Goal: Task Accomplishment & Management: Use online tool/utility

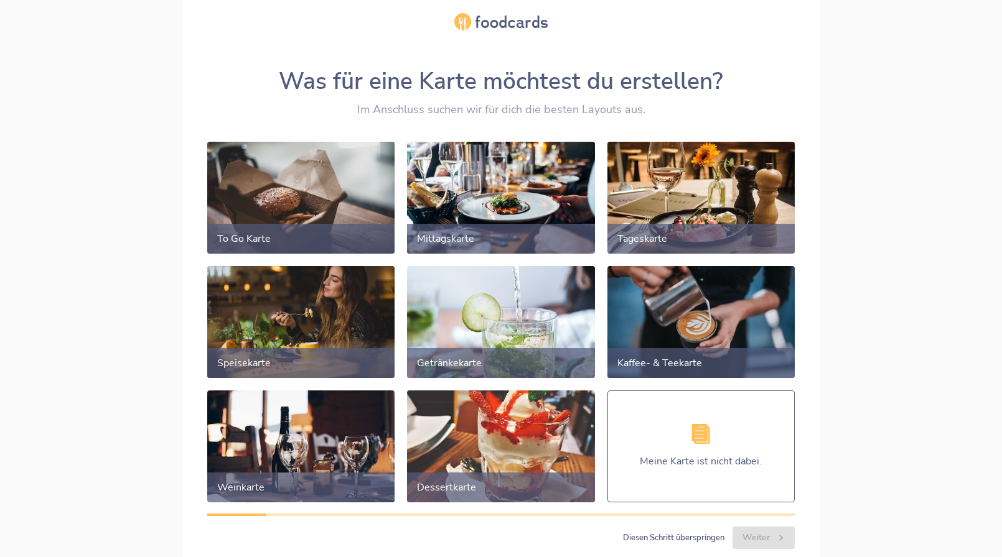
click at [337, 320] on div at bounding box center [300, 322] width 197 height 118
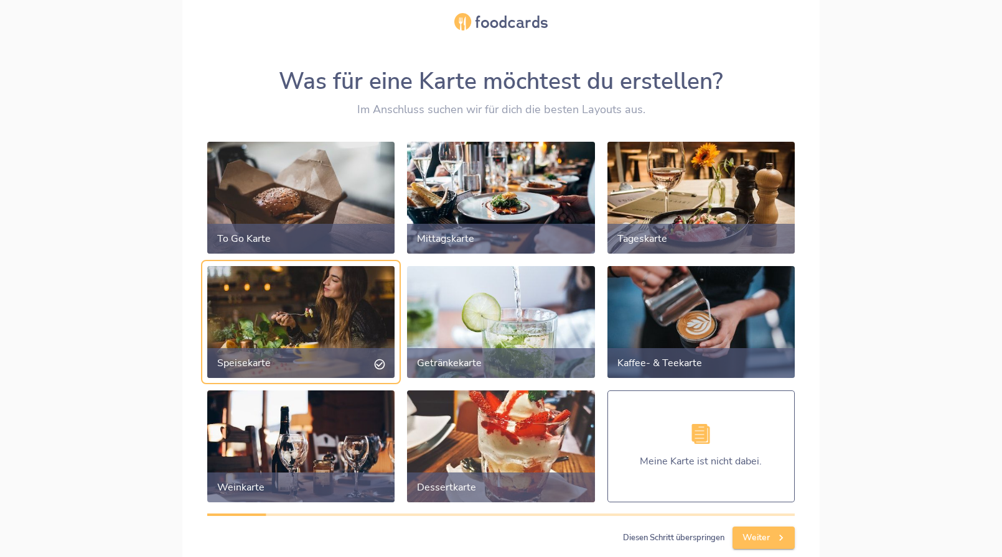
click at [746, 539] on span "Weiter" at bounding box center [763, 539] width 42 height 16
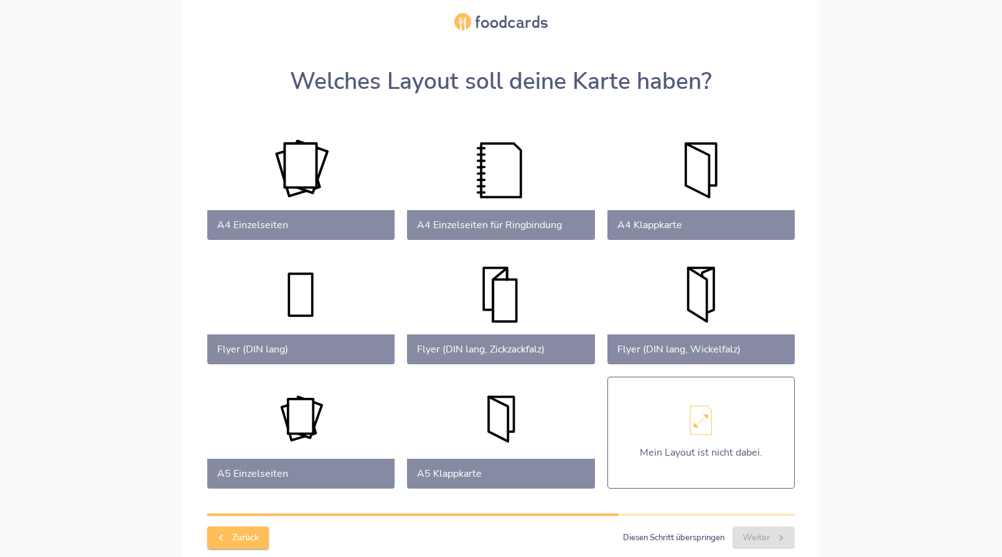
click at [301, 182] on div at bounding box center [300, 185] width 197 height 118
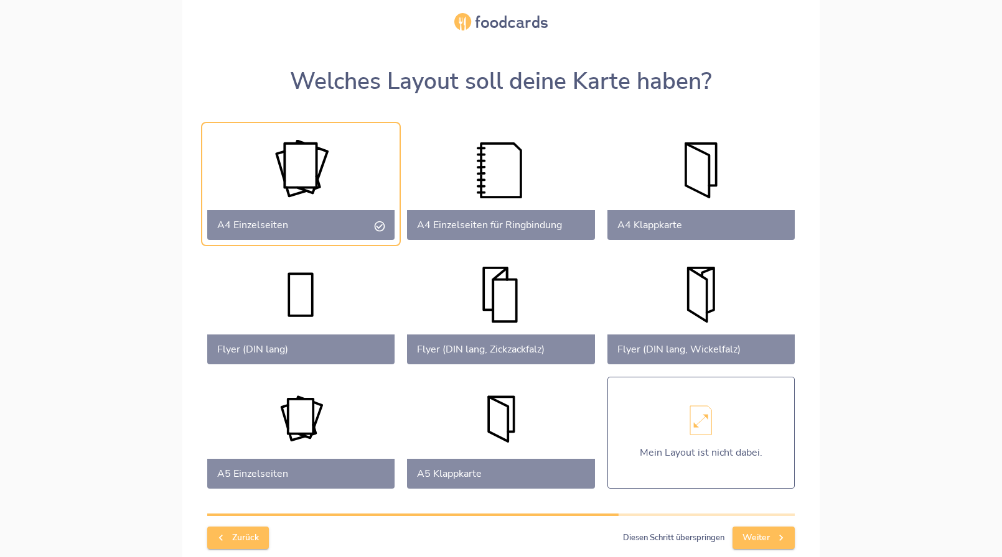
click at [755, 537] on span "Weiter" at bounding box center [763, 539] width 42 height 16
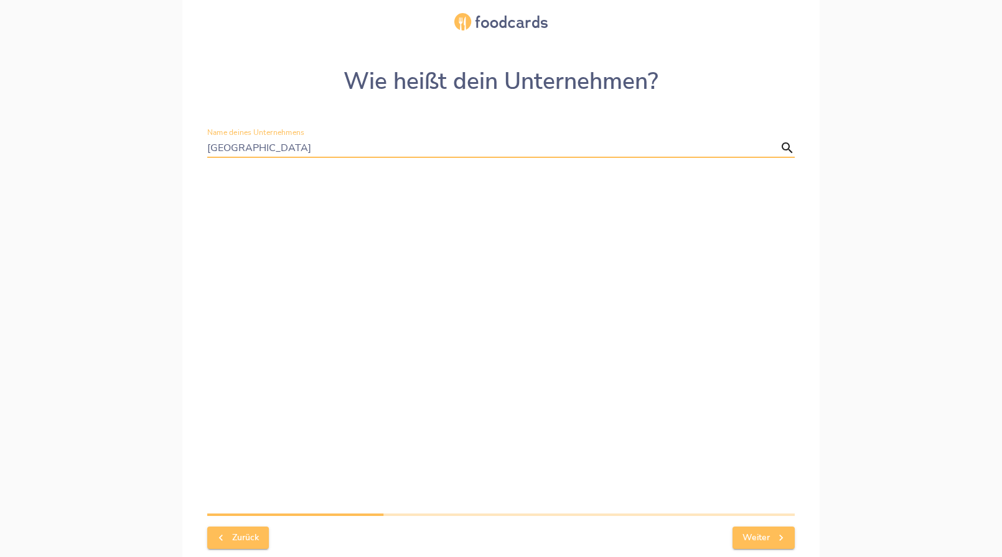
type input "[GEOGRAPHIC_DATA]"
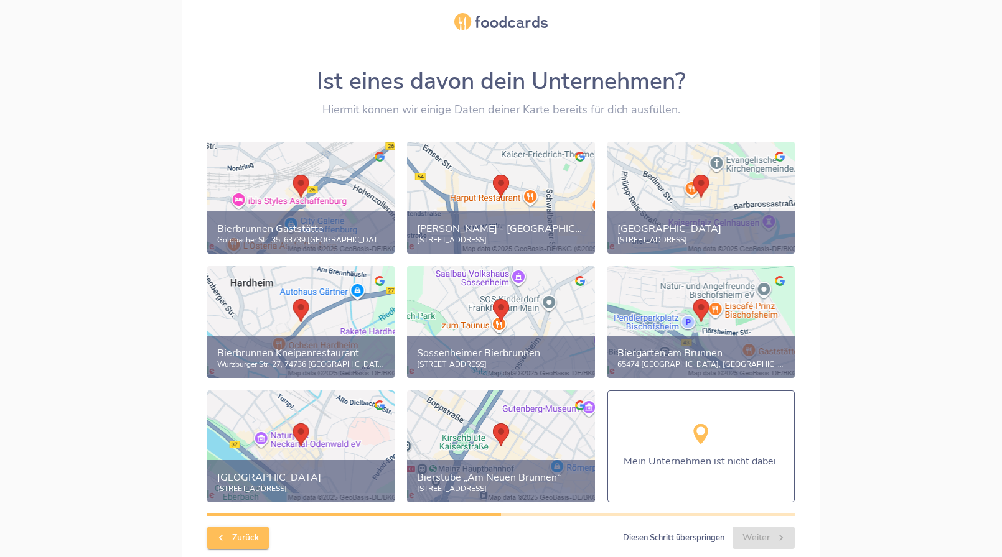
click at [705, 437] on icon at bounding box center [701, 434] width 14 height 20
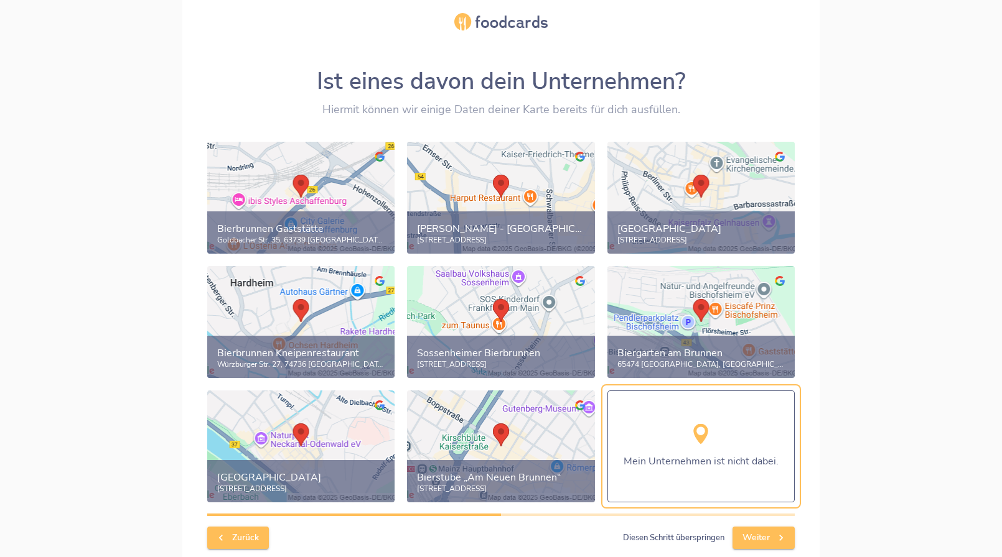
click at [783, 535] on icon "button" at bounding box center [781, 538] width 12 height 12
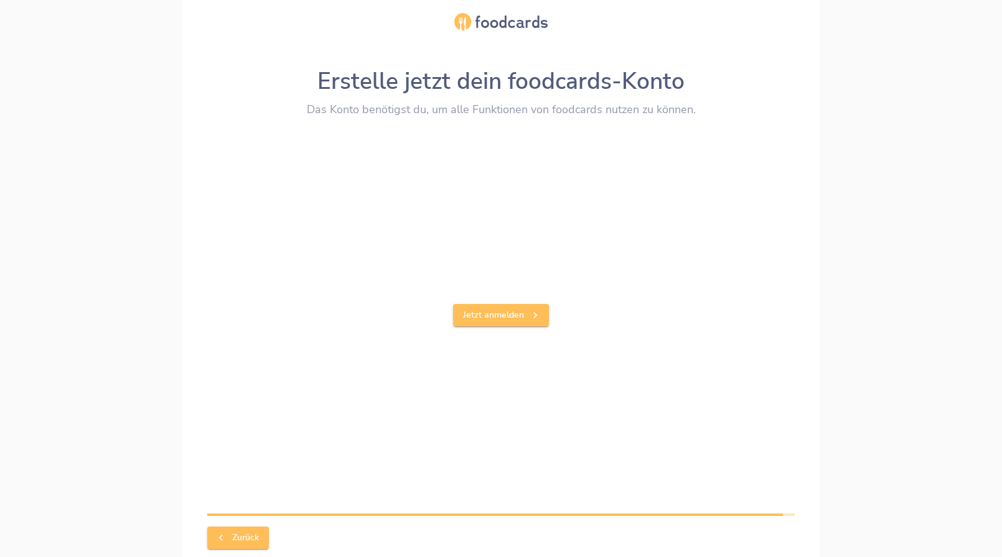
click at [528, 319] on span "Jetzt anmelden" at bounding box center [501, 316] width 76 height 16
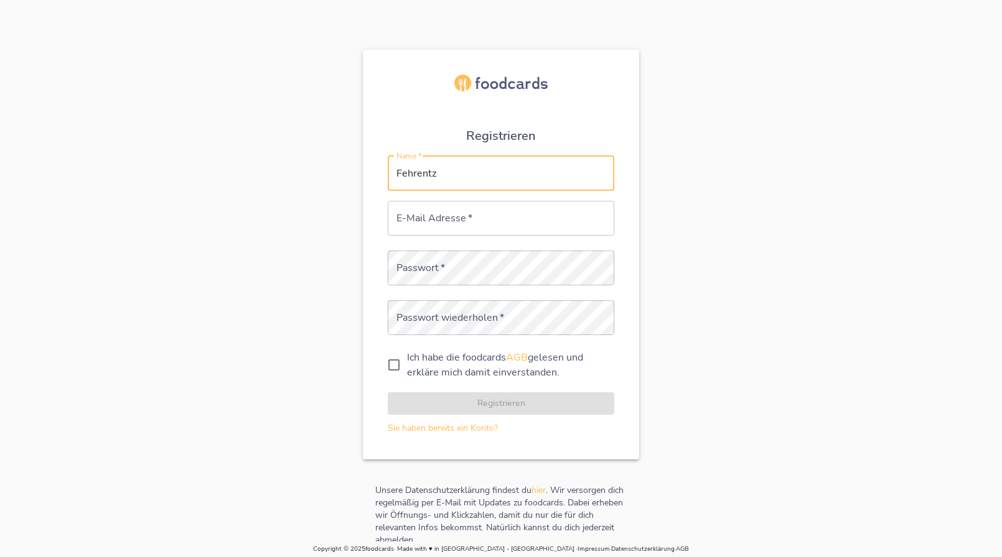
type input "Fehrentz"
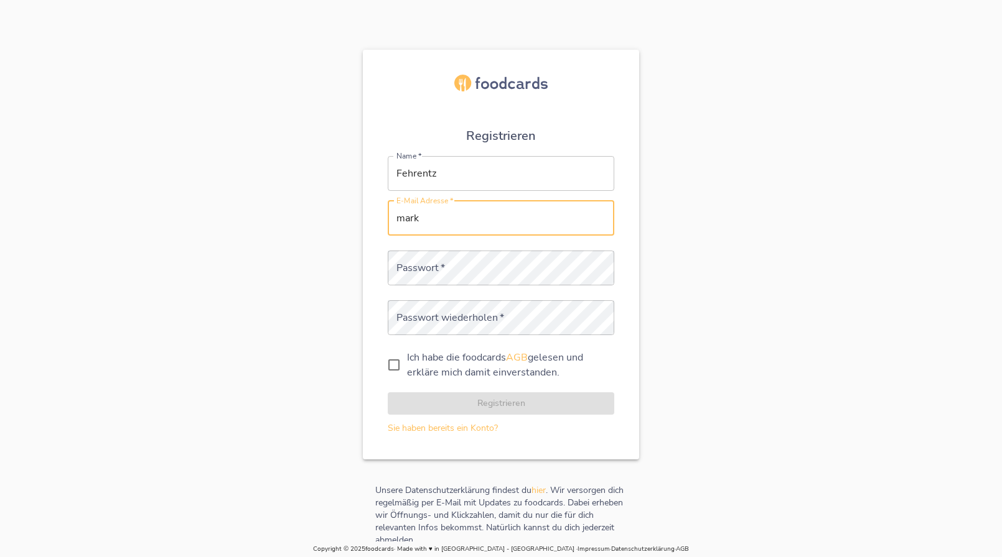
type input "markfehrentz@aol.com"
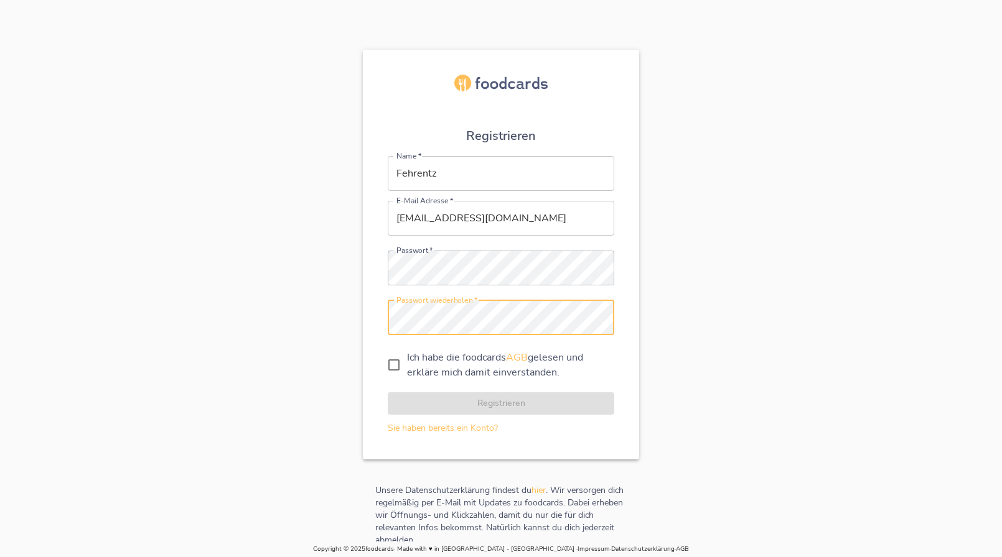
click at [399, 366] on input "Ich habe die foodcards AGB gelesen und erkläre mich damit einverstanden." at bounding box center [394, 365] width 26 height 26
checkbox input "true"
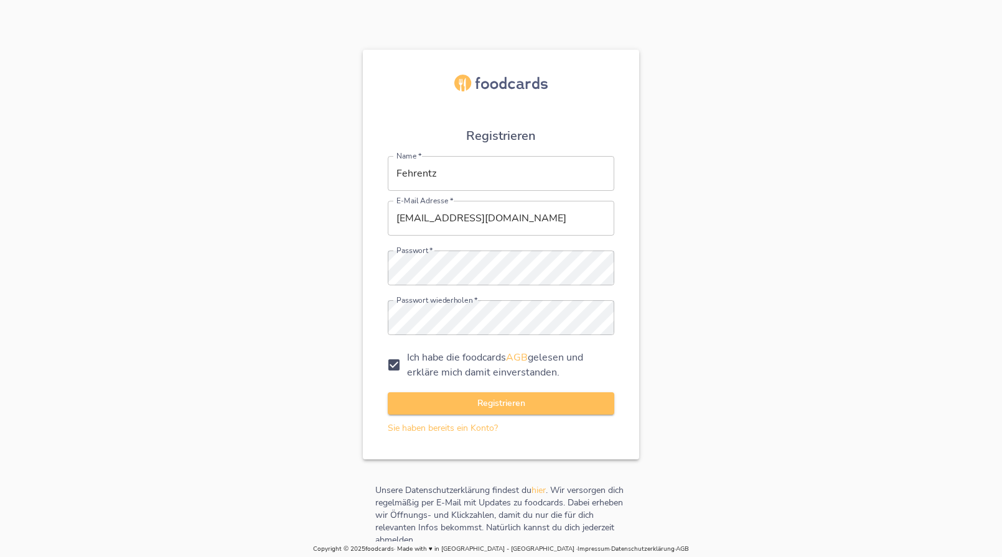
click at [541, 405] on span "Registrieren" at bounding box center [501, 404] width 207 height 16
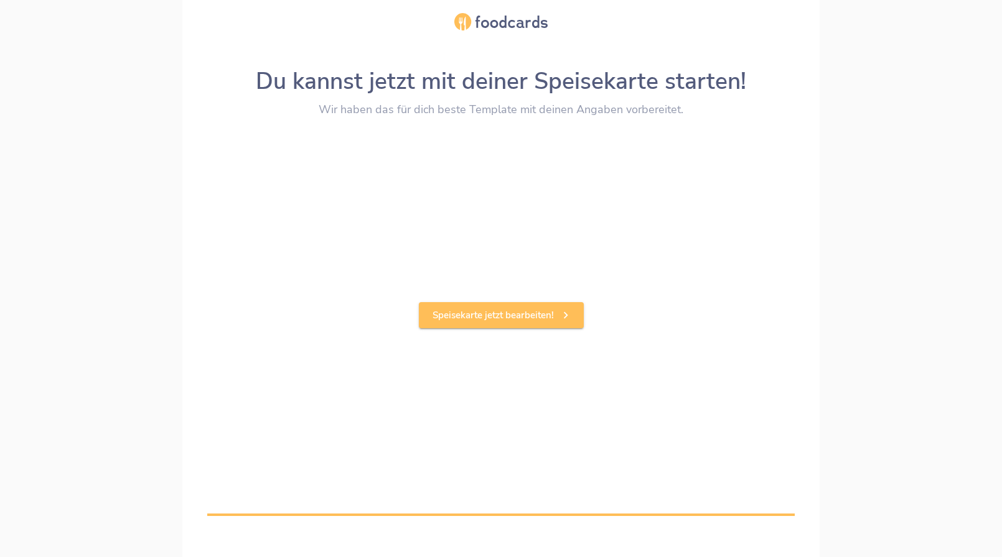
click at [475, 324] on link "Speisekarte jetzt bearbeiten!" at bounding box center [501, 315] width 165 height 26
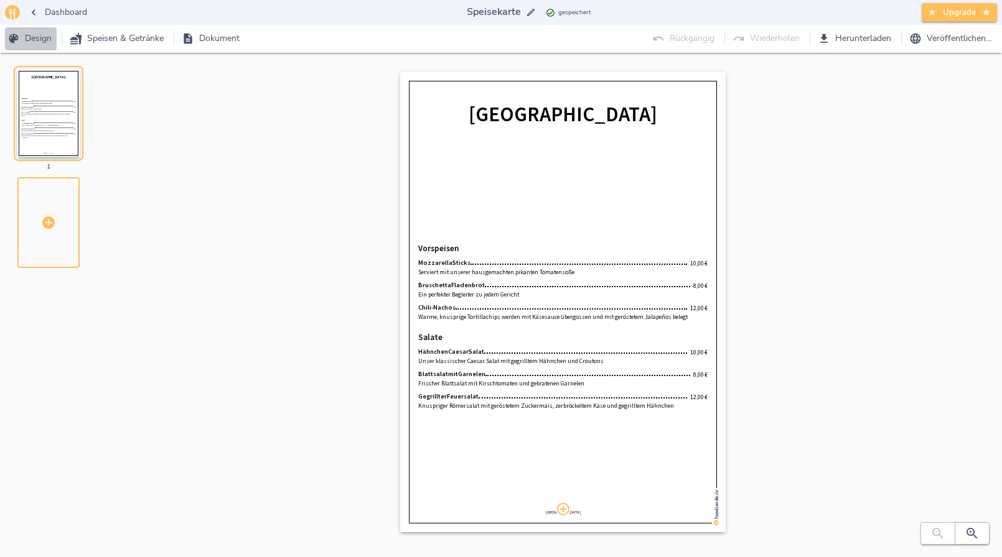
click at [39, 48] on button "Design" at bounding box center [31, 38] width 52 height 23
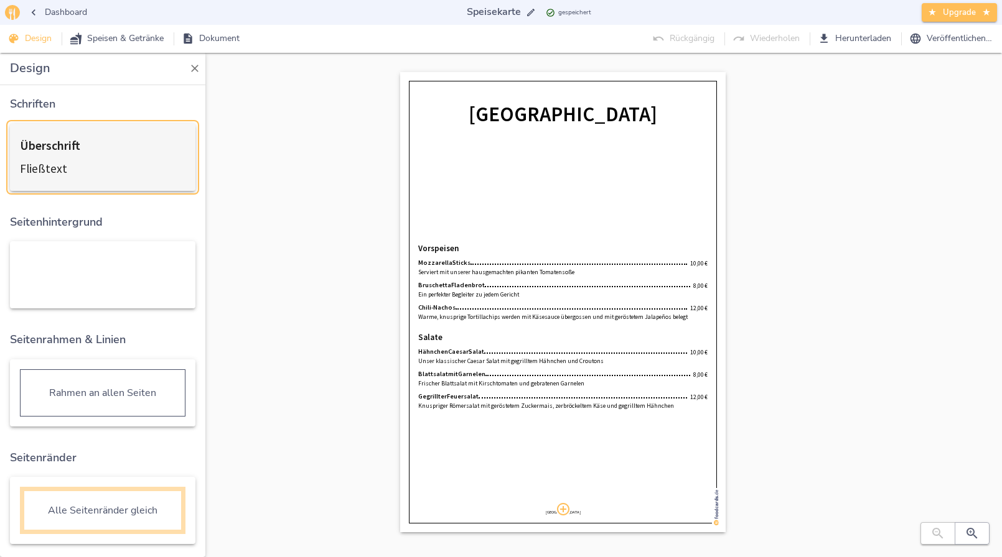
click at [100, 167] on div "Überschrift Fließtext" at bounding box center [103, 157] width 166 height 47
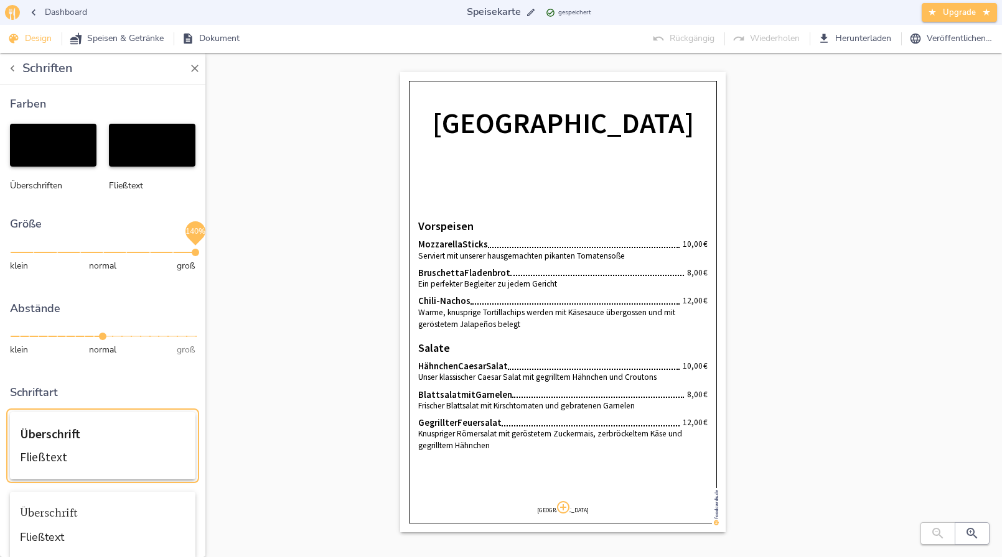
drag, startPoint x: 104, startPoint y: 247, endPoint x: 185, endPoint y: 250, distance: 80.9
click at [192, 250] on span "140%" at bounding box center [195, 252] width 7 height 7
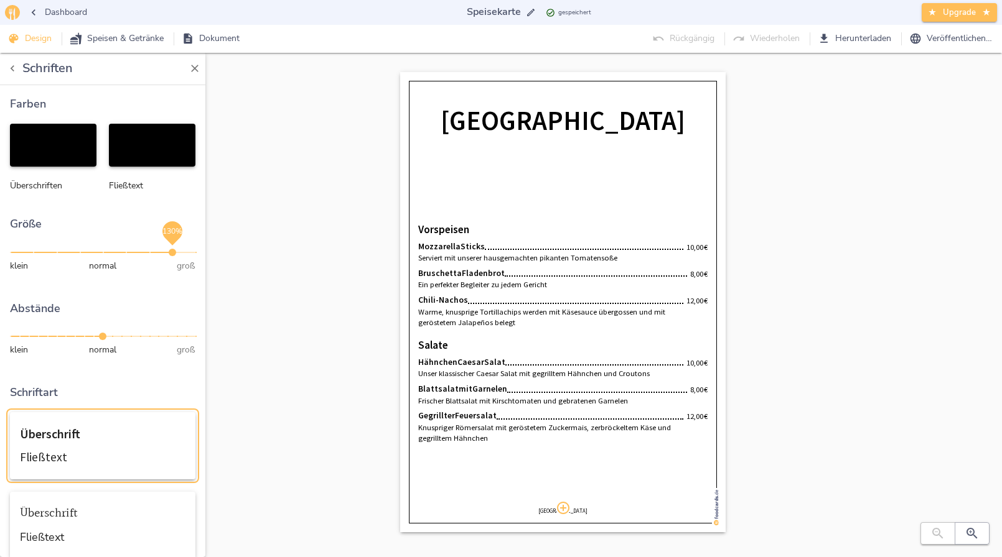
drag, startPoint x: 185, startPoint y: 250, endPoint x: 160, endPoint y: 246, distance: 25.2
click at [169, 249] on span "130%" at bounding box center [172, 252] width 7 height 7
click at [240, 100] on div "Bierbrunnen Vorspeisen Mozzarella Sticks 10,00   € Serviert mit unserer hausgem…" at bounding box center [563, 314] width 838 height 485
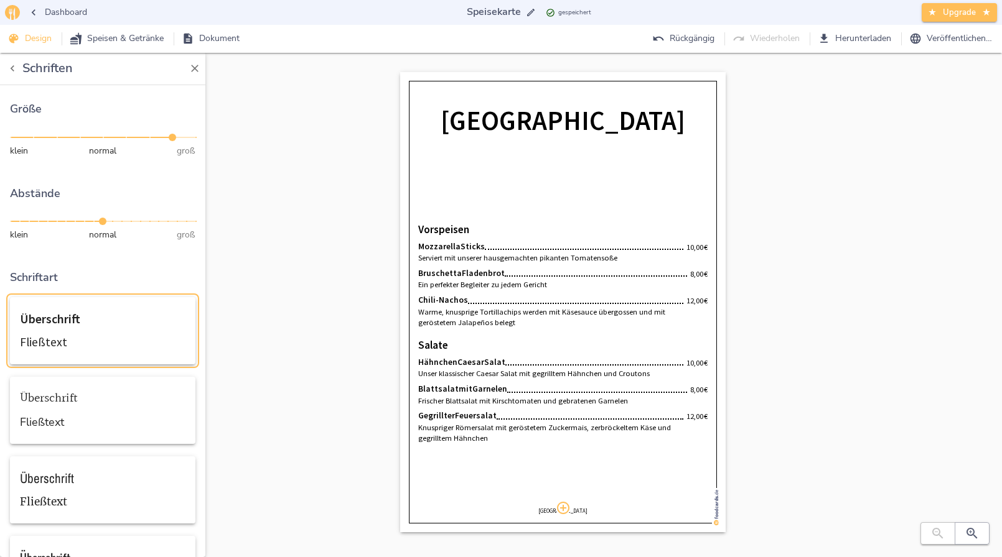
scroll to position [124, 0]
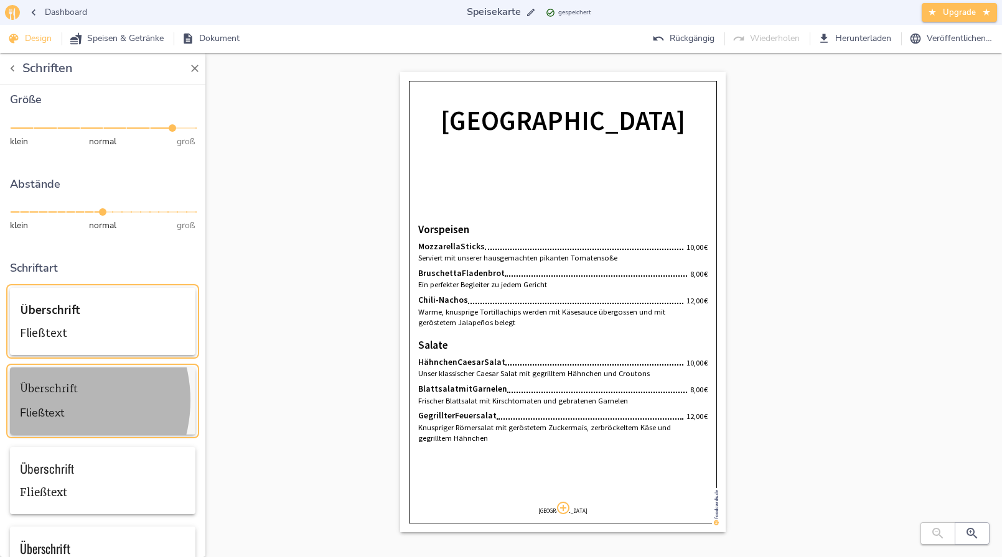
click at [45, 396] on div "Überschrift Fließtext" at bounding box center [49, 401] width 58 height 47
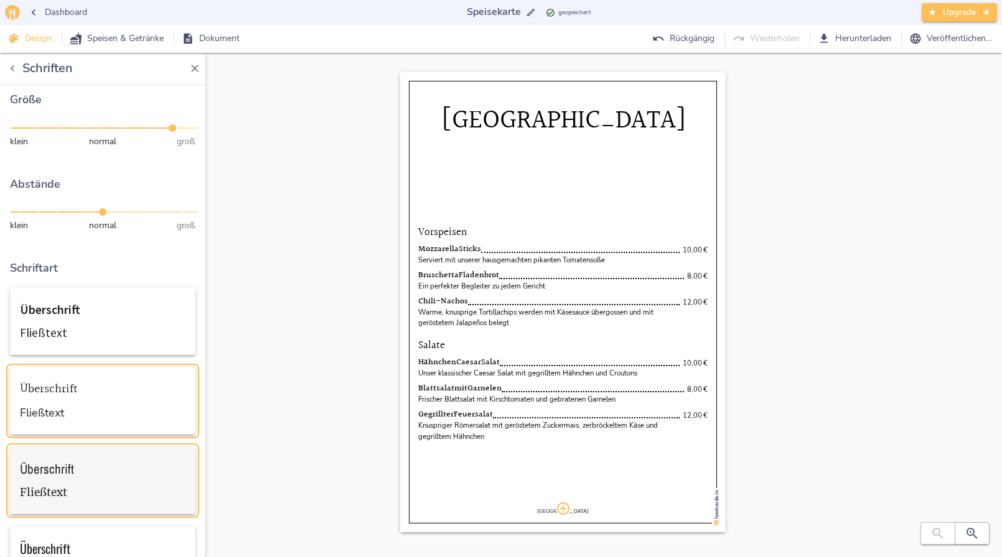
click at [49, 463] on div "Überschrift" at bounding box center [47, 469] width 54 height 13
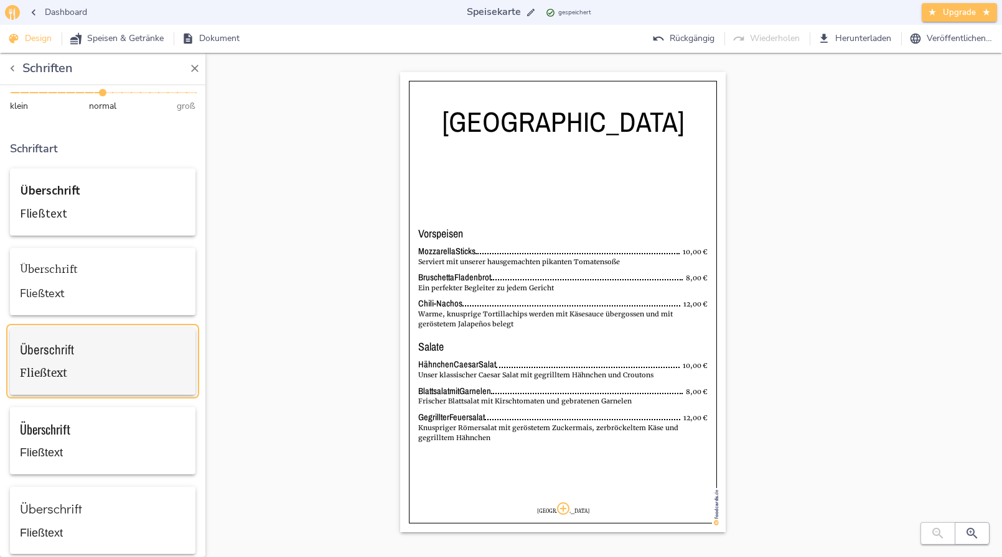
scroll to position [249, 0]
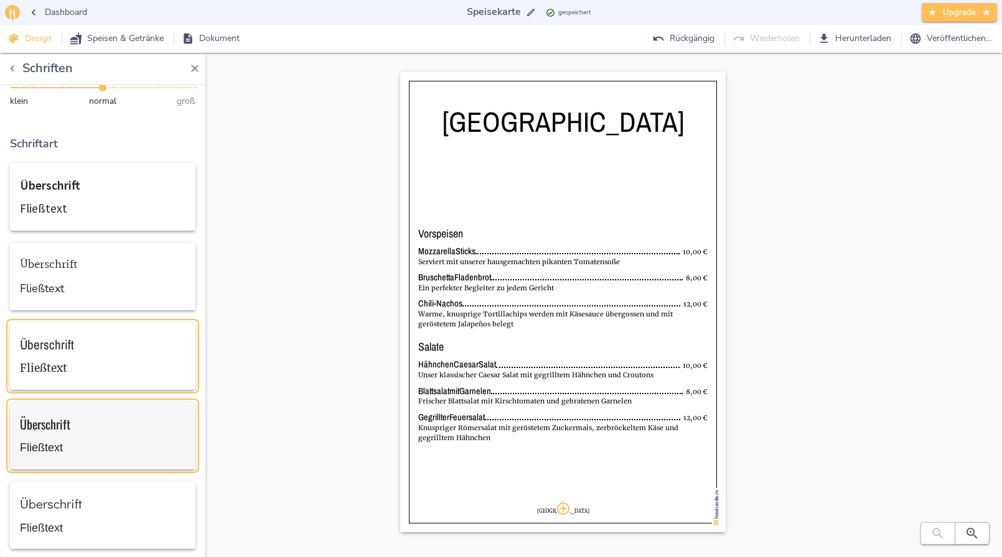
click at [52, 428] on div "Überschrift Fließtext" at bounding box center [45, 436] width 50 height 47
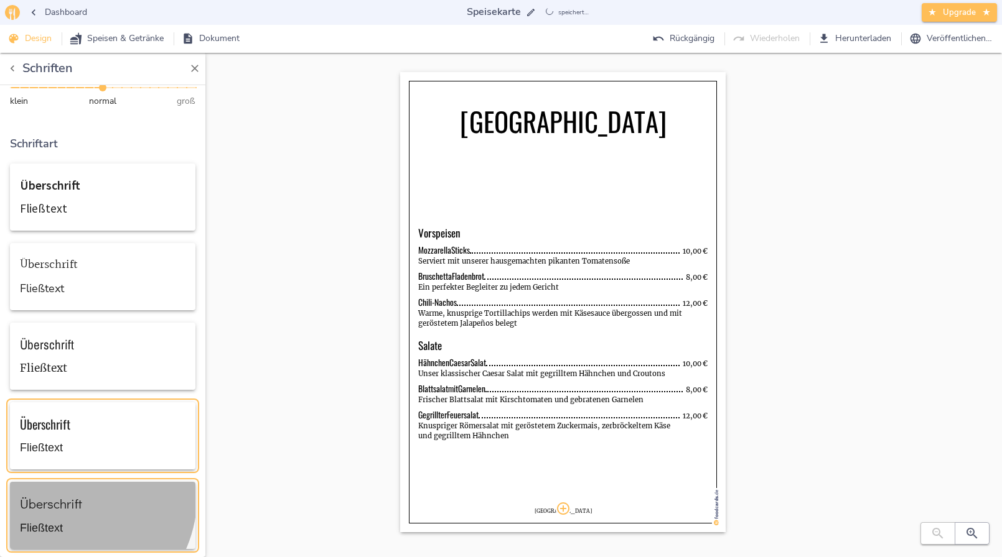
click at [61, 498] on div "Überschrift" at bounding box center [51, 504] width 62 height 13
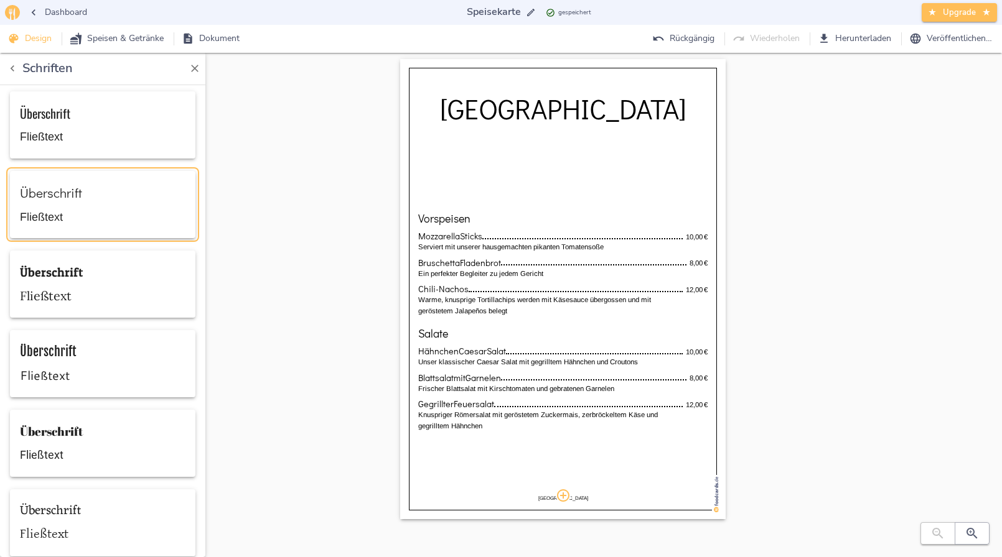
scroll to position [20, 0]
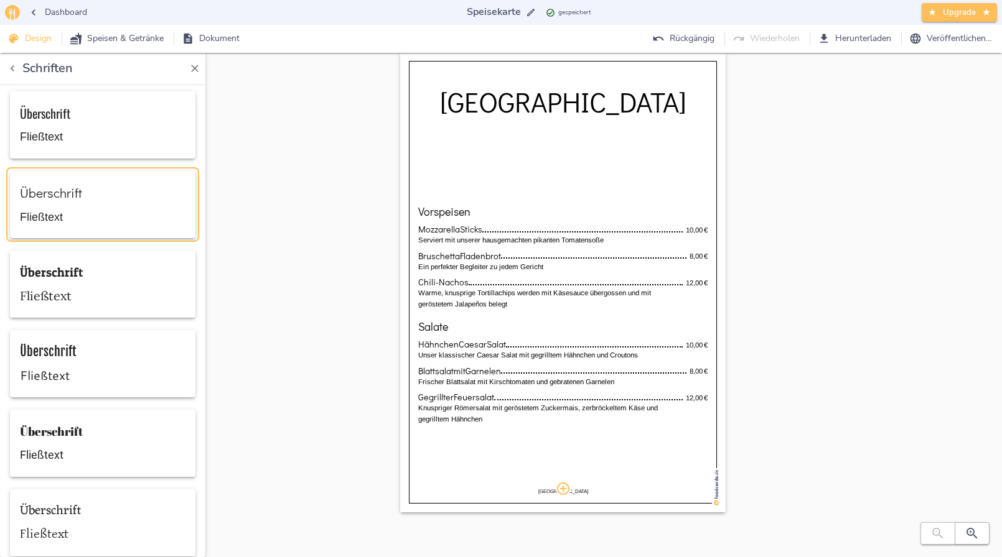
click at [152, 32] on span "Speisen & Getränke" at bounding box center [117, 39] width 91 height 16
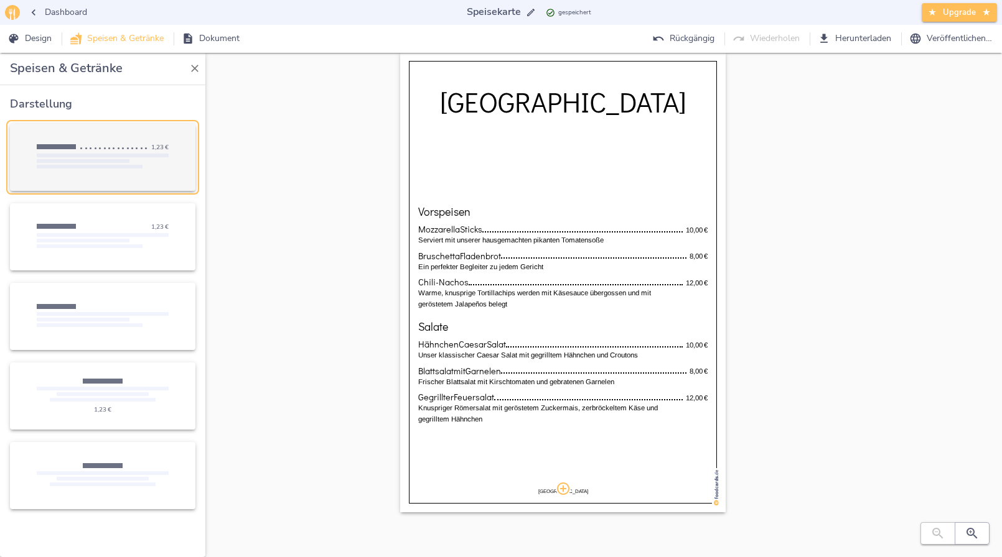
click at [118, 175] on div "1,23   €" at bounding box center [103, 157] width 166 height 47
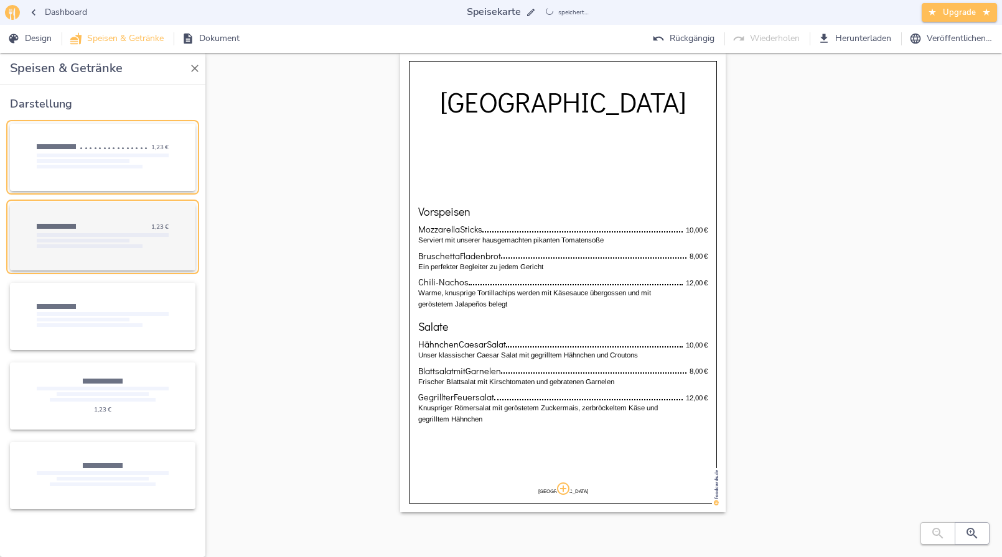
click at [124, 233] on div "button" at bounding box center [103, 240] width 133 height 15
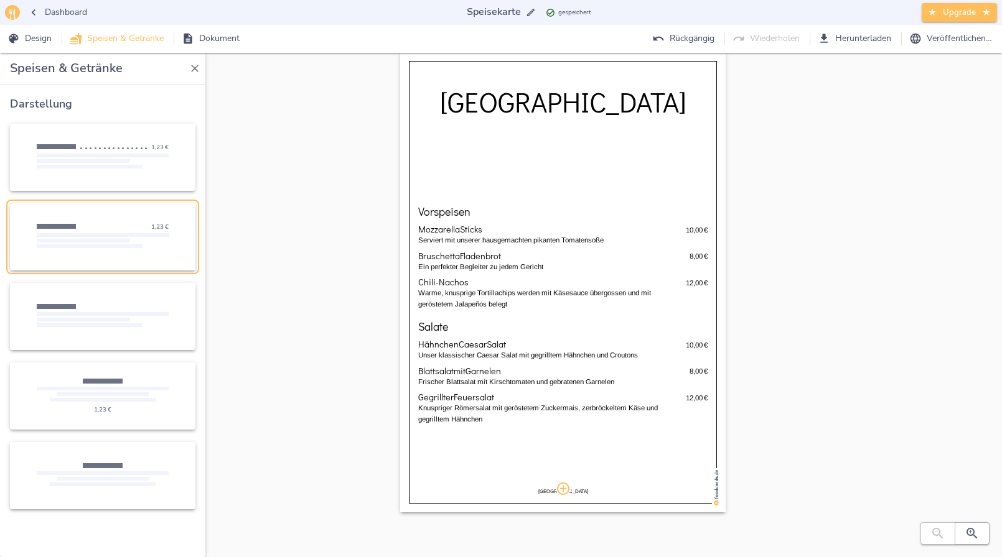
click at [228, 37] on span "Dokument" at bounding box center [211, 39] width 55 height 16
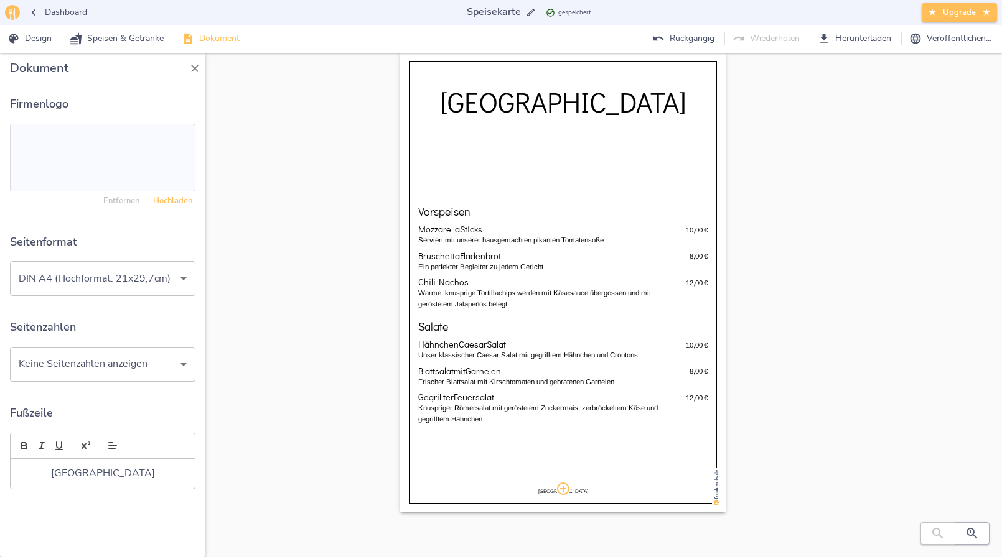
click at [60, 11] on span "Dashboard" at bounding box center [58, 13] width 57 height 16
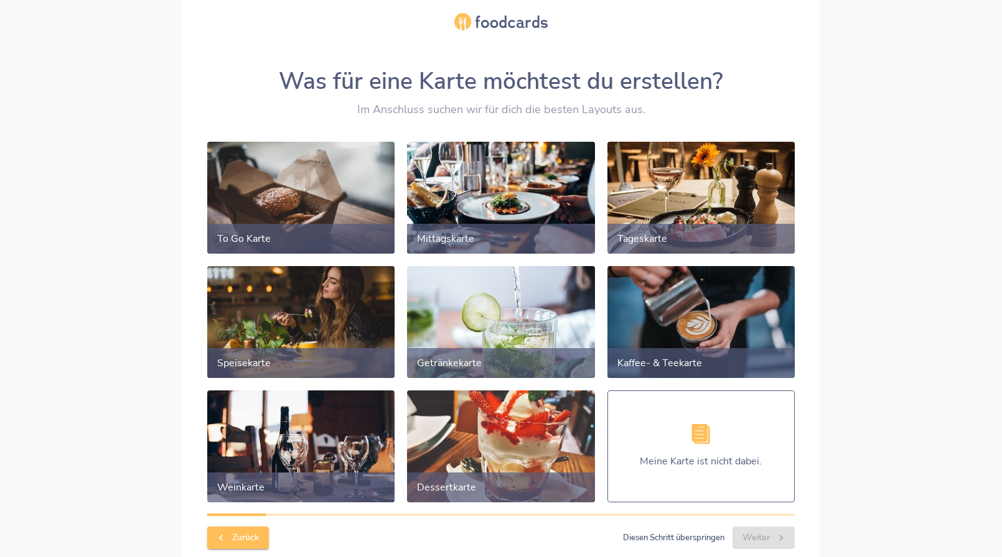
scroll to position [14, 0]
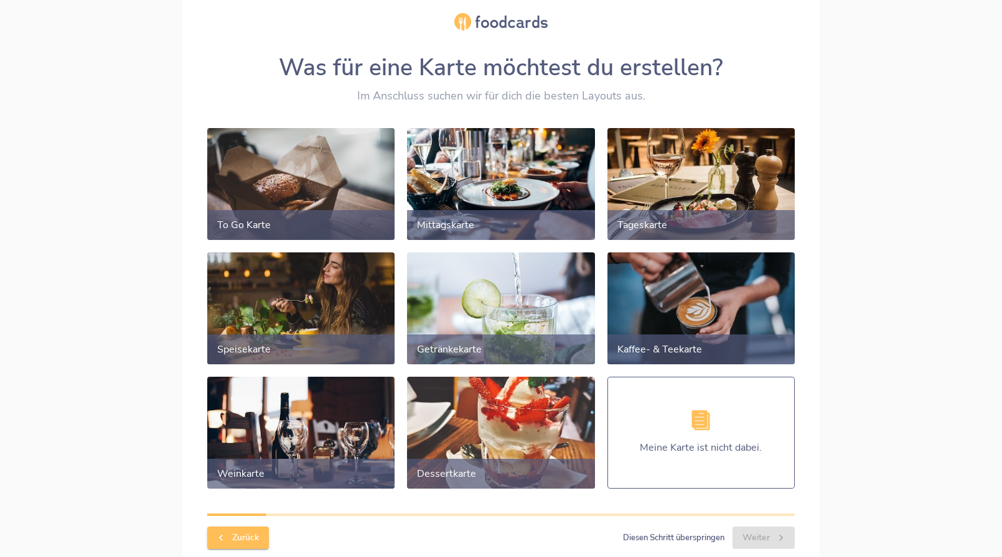
click at [299, 327] on div at bounding box center [300, 308] width 197 height 118
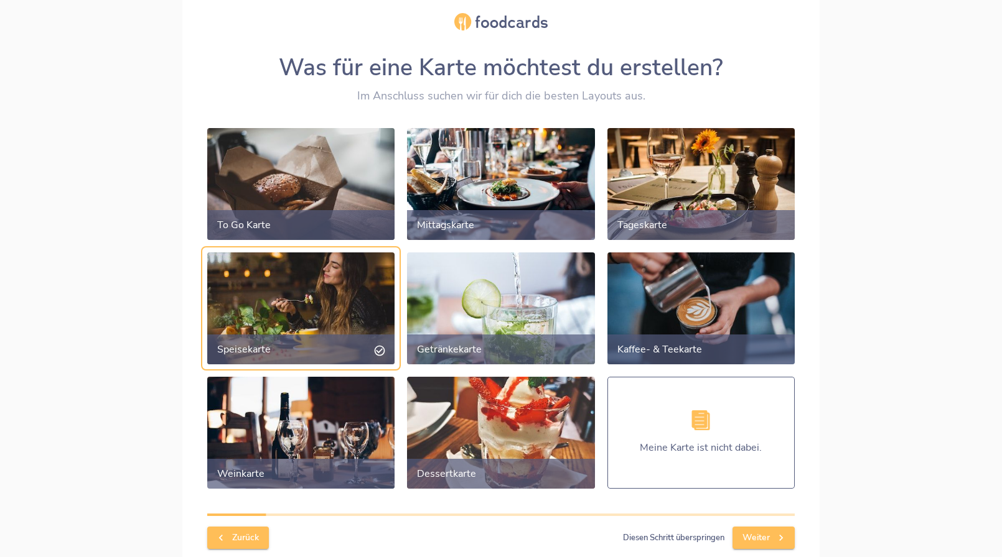
click at [785, 549] on button "Weiter" at bounding box center [763, 538] width 62 height 23
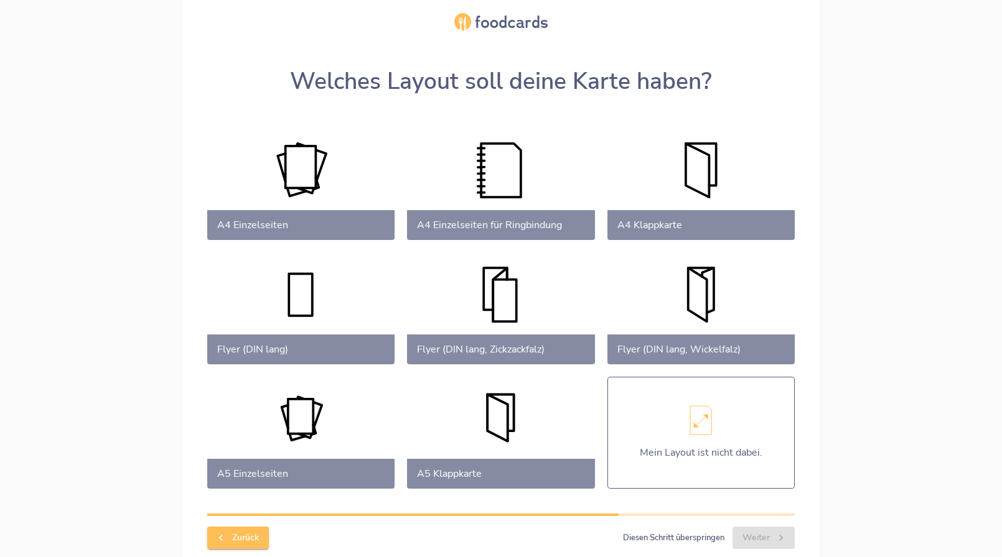
click at [513, 435] on div at bounding box center [501, 434] width 197 height 118
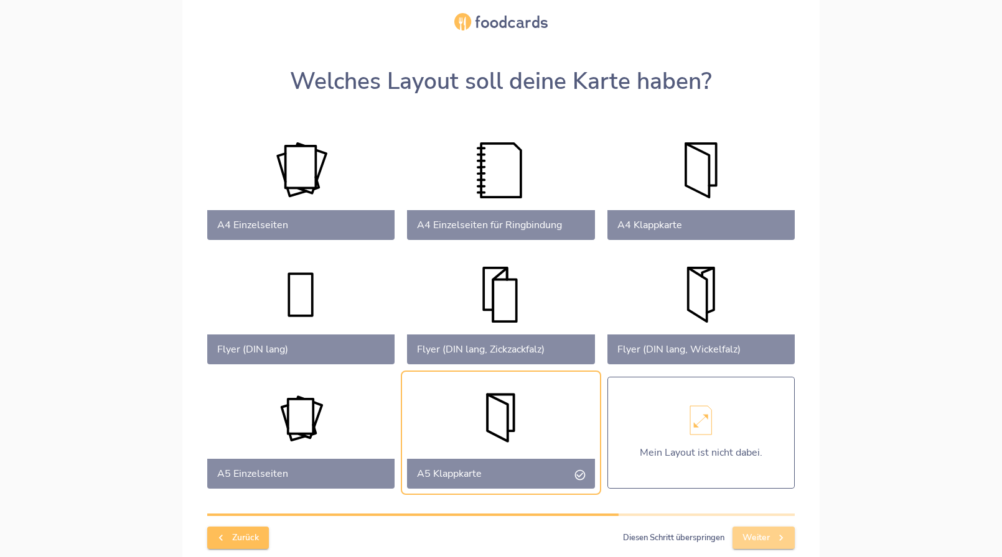
click at [778, 528] on button "Weiter" at bounding box center [763, 538] width 62 height 23
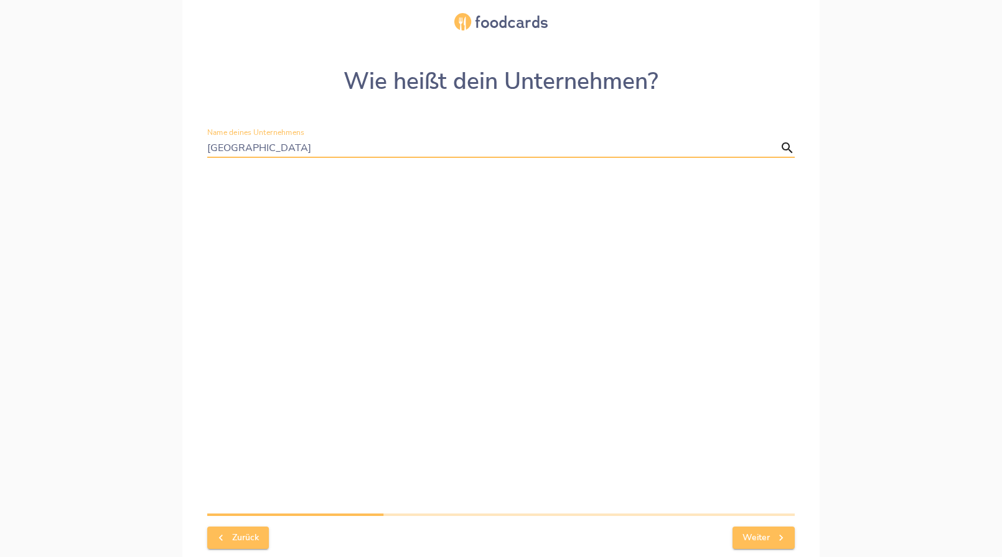
type input "[GEOGRAPHIC_DATA]"
click at [781, 536] on icon "button" at bounding box center [781, 538] width 12 height 12
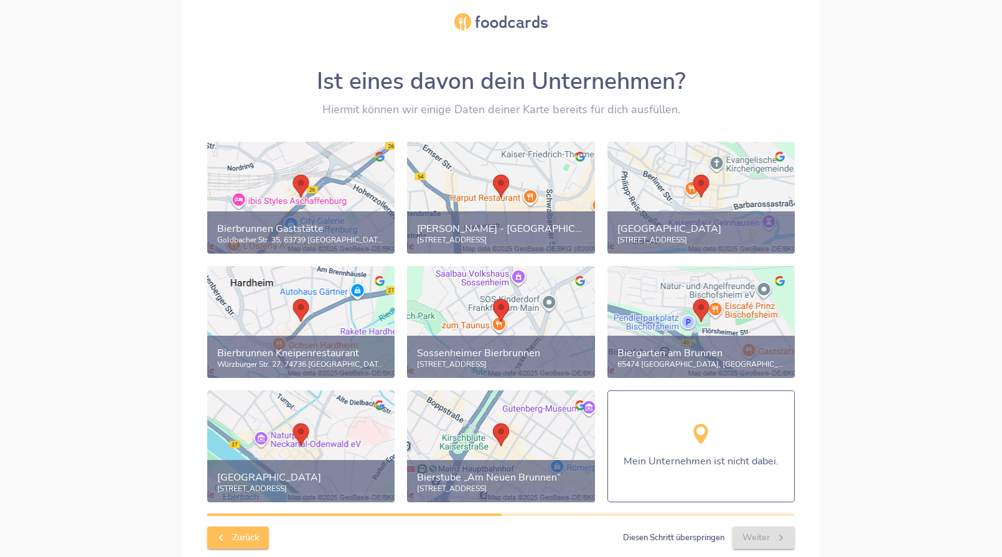
click at [744, 449] on div "Mein Unternehmen ist nicht dabei." at bounding box center [700, 447] width 187 height 112
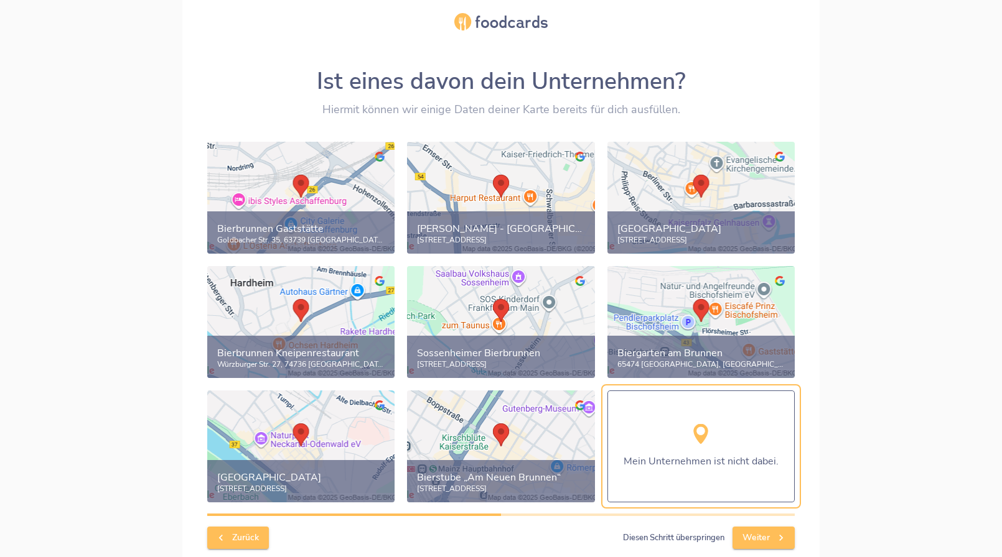
click at [751, 529] on button "Weiter" at bounding box center [763, 538] width 62 height 23
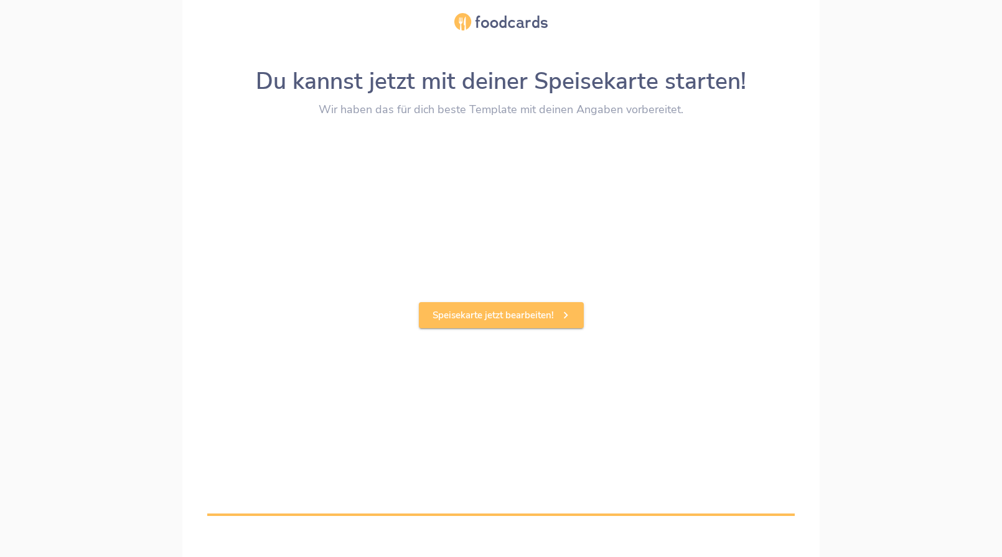
click at [516, 317] on span "Speisekarte jetzt bearbeiten!" at bounding box center [501, 315] width 138 height 16
